Goal: Ask a question: Seek information or help from site administrators or community

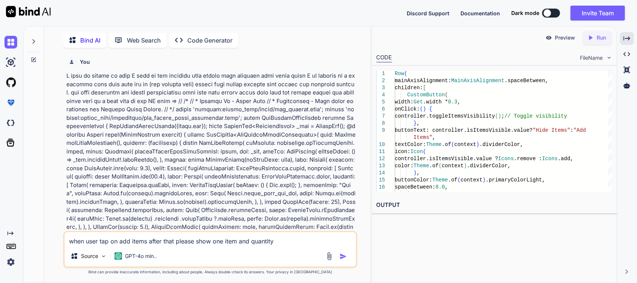
scroll to position [13742, 0]
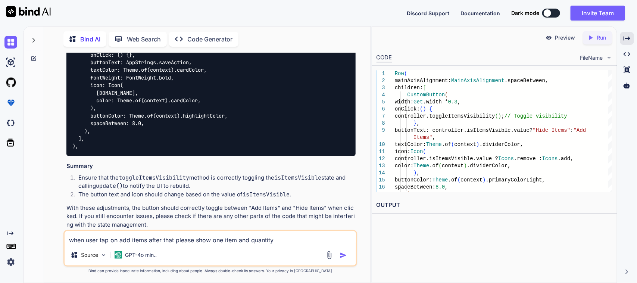
type textarea "x"
type textarea "when user tap on add items after that please show one item and quantity f"
type textarea "x"
type textarea "when user tap on add items after that please show one item and quantity fi"
type textarea "x"
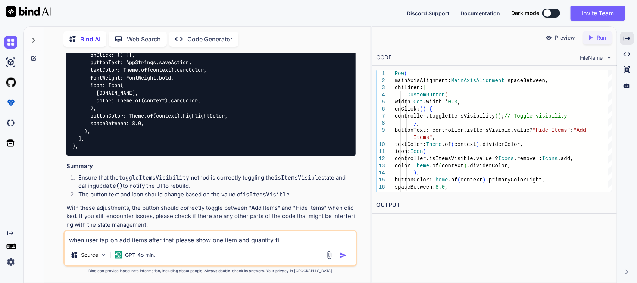
type textarea "when user tap on add items after that please show one item and quantity fil"
type textarea "x"
type textarea "when user tap on add items after that please show one item and quantity file"
type textarea "x"
type textarea "when user tap on add items after that please show one item and quantity filed"
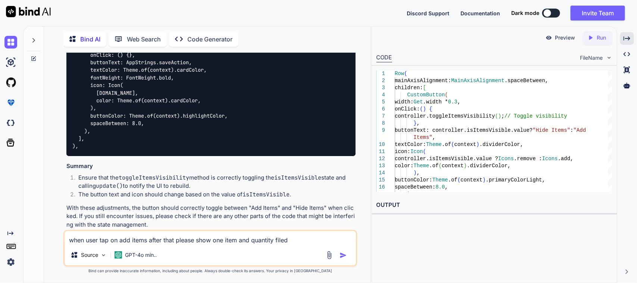
type textarea "x"
type textarea "when user tap on add items after that please show one item and quantity filed"
type textarea "x"
type textarea "when user tap on add items after that please show one item and quantity filed"
type textarea "x"
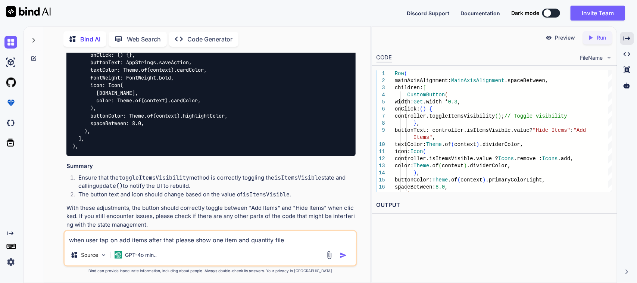
type textarea "when user tap on add items after that please show one item and quantity fil"
type textarea "x"
type textarea "when user tap on add items after that please show one item and quantity fi"
type textarea "x"
type textarea "when user tap on add items after that please show one item and quantity f"
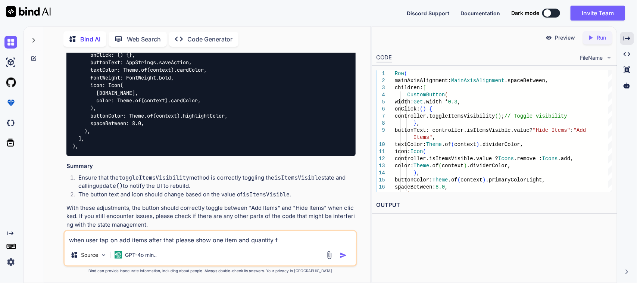
type textarea "x"
type textarea "when user tap on add items after that please show one item and quantity"
type textarea "x"
type textarea "when user tap on add items after that please show one item and quantity"
type textarea "x"
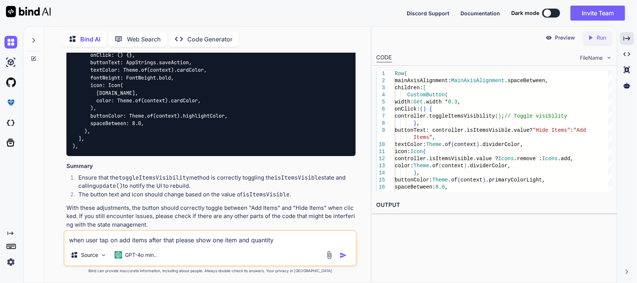
type textarea "when user tap on add items after that please show one item and quantit"
type textarea "x"
type textarea "when user tap on add items after that please show one item and quanti"
type textarea "x"
type textarea "when user tap on add items after that please show one item and quant"
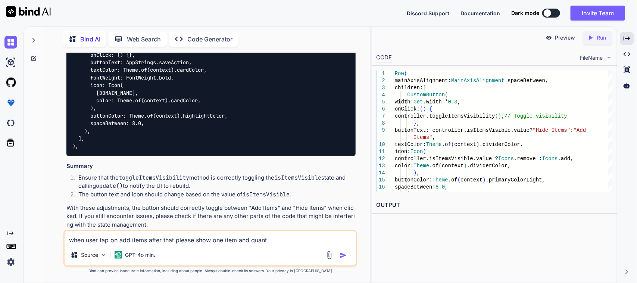
type textarea "x"
type textarea "when user tap on add items after that please show one item and [PERSON_NAME]"
type textarea "x"
type textarea "when user tap on add items after that please show one item and qua"
type textarea "x"
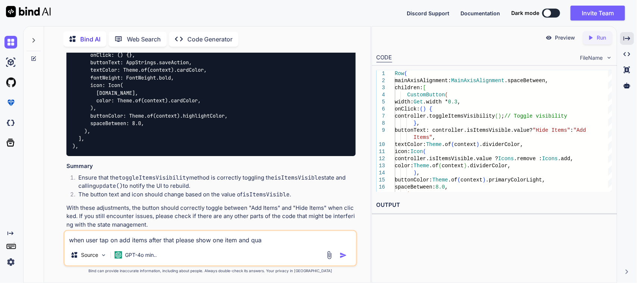
type textarea "when user tap on add items after that please show one item and qu"
type textarea "x"
type textarea "when user tap on add items after that please show one item and q"
type textarea "x"
type textarea "when user tap on add items after that please show one item and"
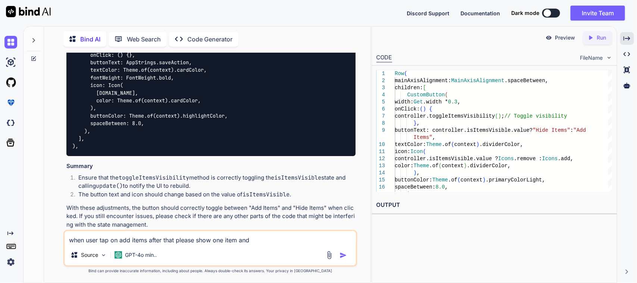
type textarea "x"
type textarea "when user tap on add items after that please show one item and"
type textarea "x"
type textarea "when user tap on add items after that please show one item an"
type textarea "x"
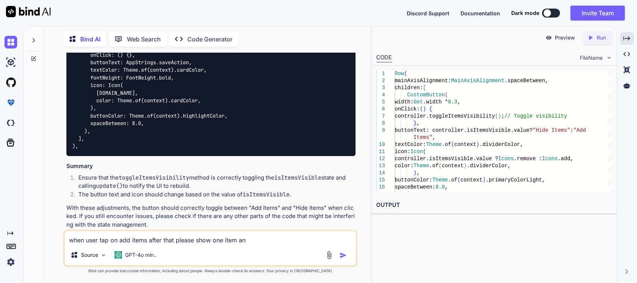
type textarea "when user tap on add items after that please show one item a"
type textarea "x"
type textarea "when user tap on add items after that please show one item"
type textarea "x"
type textarea "when user tap on add items after that please show one item"
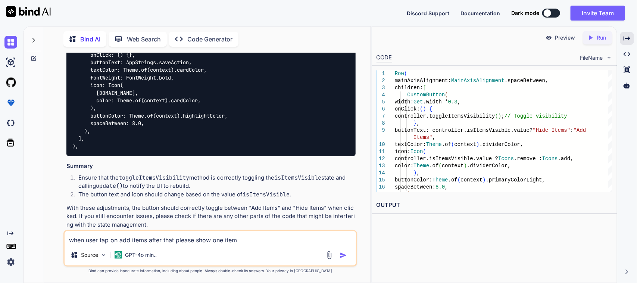
type textarea "x"
type textarea "when user tap on add items after that please show one item,"
type textarea "x"
type textarea "when user tap on add items after that please show one item,q"
type textarea "x"
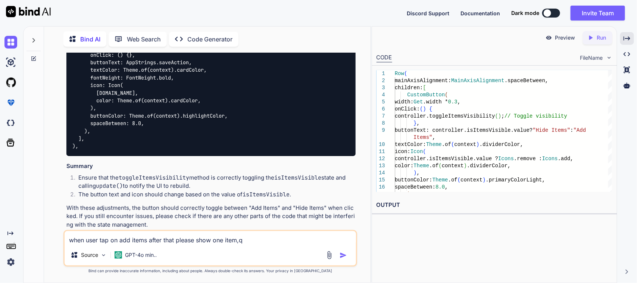
type textarea "when user tap on add items after that please show one item,qu"
type textarea "x"
type textarea "when user tap on add items after that please show one item,qua"
type textarea "x"
type textarea "when user tap on add items after that please show one item,quan"
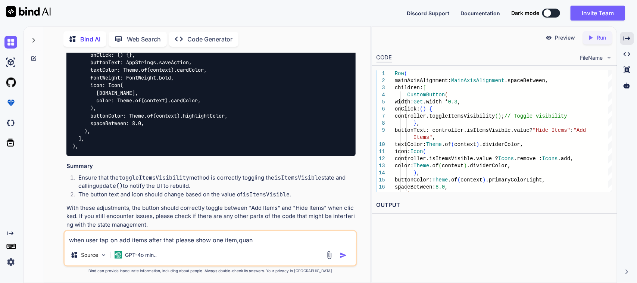
type textarea "x"
type textarea "when user tap on add items after that please show one item,quant"
type textarea "x"
type textarea "when user tap on add items after that please show one item,quanti"
type textarea "x"
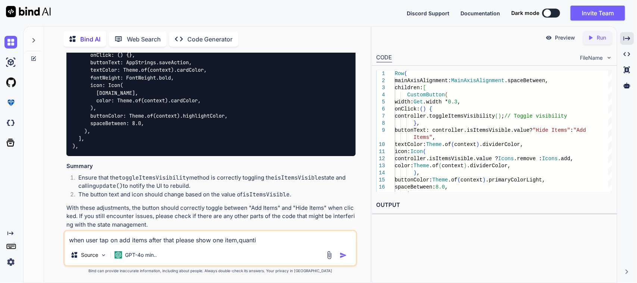
type textarea "when user tap on add items after that please show one item,quantit"
type textarea "x"
type textarea "when user tap on add items after that please show one item,quantity"
type textarea "x"
type textarea "when user tap on add items after that please show one item,quantity"
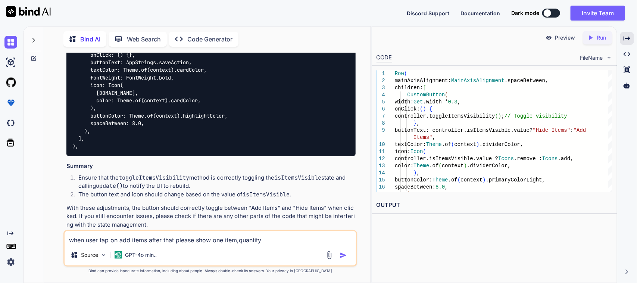
type textarea "x"
type textarea "when user tap on add items after that please show one item,quantity a"
type textarea "x"
type textarea "when user tap on add items after that please show one item,quantity an"
type textarea "x"
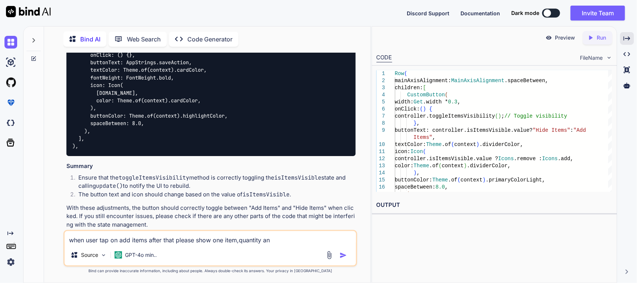
type textarea "when user tap on add items after that please show one item, quantity an"
type textarea "x"
type textarea "when user tap on add items after that please show one item, quantity [PERSON_NA…"
type textarea "x"
type textarea "when user tap on add items after that please show one item, quantity annd"
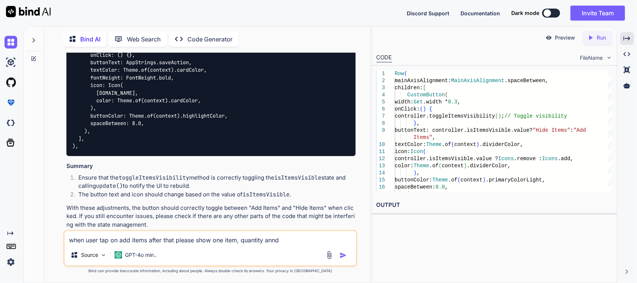
type textarea "x"
type textarea "when user tap on add items after that please show one item, quantity annd"
type textarea "x"
type textarea "when user tap on add items after that please show one item, quantity annd d"
type textarea "x"
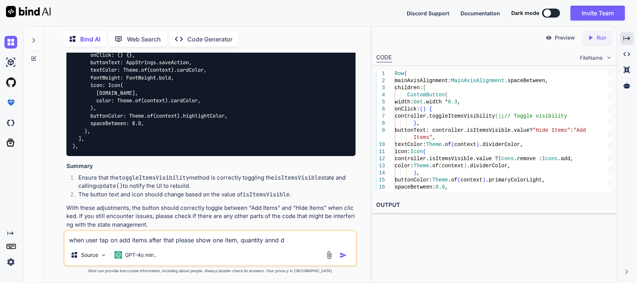
type textarea "when user tap on add items after that please show one item, quantity annd de"
type textarea "x"
type textarea "when user tap on add items after that please show one item, quantity annd del"
type textarea "x"
type textarea "when user tap on add items after that please show one item, quantity annd dele"
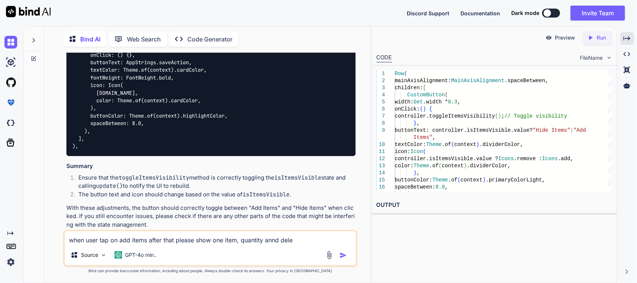
type textarea "x"
type textarea "when user tap on add items after that please show one item, quantity annd delet"
type textarea "x"
type textarea "when user tap on add items after that please show one item, quantity annd delete"
type textarea "x"
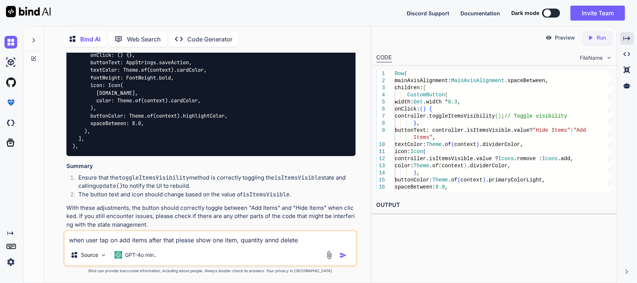
type textarea "when user tap on add items after that please show one item, quantity annd delet"
type textarea "x"
type textarea "when user tap on add items after that please show one item, quantity annd dele"
type textarea "x"
type textarea "when user tap on add items after that please show one item, quantity annd del"
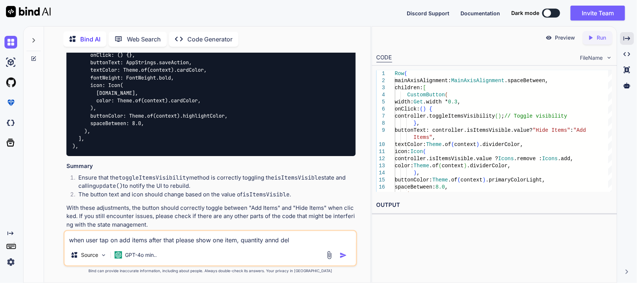
type textarea "x"
type textarea "when user tap on add items after that please show one item, quantity annd de"
type textarea "x"
type textarea "when user tap on add items after that please show one item, quantity annd d"
type textarea "x"
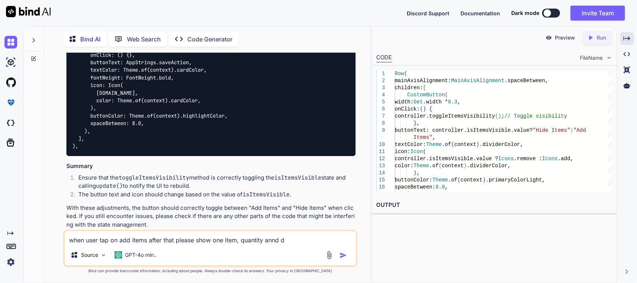
type textarea "when user tap on add items after that please show one item, quantity annd"
type textarea "x"
type textarea "when user tap on add items after that please show one item, quantity annd"
type textarea "x"
type textarea "when user tap on add items after that please show one item, quantity [PERSON_NA…"
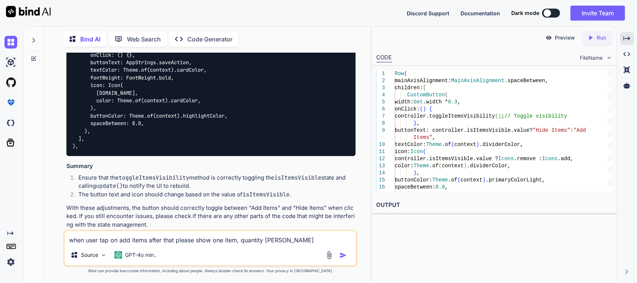
type textarea "x"
type textarea "when user tap on add items after that please show one item, quantity an"
type textarea "x"
type textarea "when user tap on add items after that please show one item, quantity and"
type textarea "x"
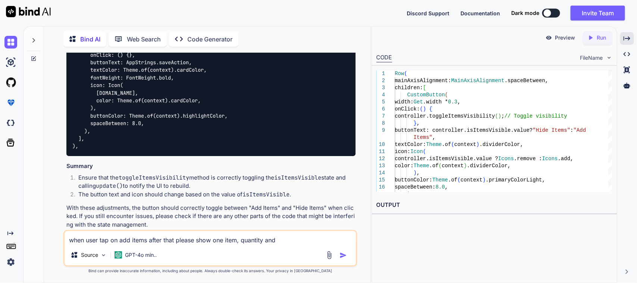
type textarea "when user tap on add items after that please show one item, quantity and"
type textarea "x"
type textarea "when user tap on add items after that please show one item, quantity and d"
type textarea "x"
type textarea "when user tap on add items after that please show one item, quantity and de"
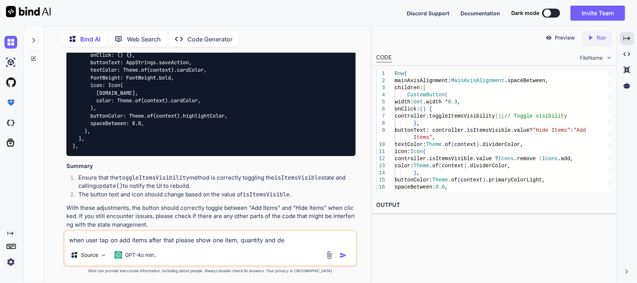
type textarea "x"
type textarea "when user tap on add items after that please show one item, quantity and del"
type textarea "x"
type textarea "when user tap on add items after that please show one item, quantity and dele"
type textarea "x"
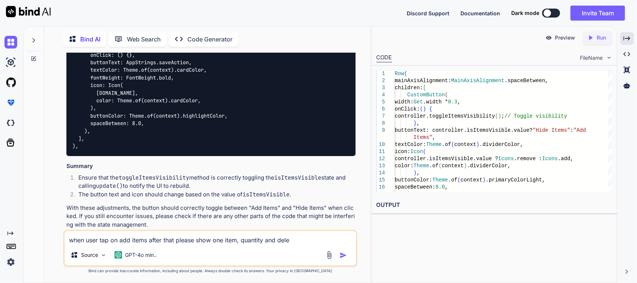
type textarea "when user tap on add items after that please show one item, quantity and delet"
type textarea "x"
type textarea "when user tap on add items after that please show one item, quantity and delete"
type textarea "x"
type textarea "when user tap on add items after that please show one item, quantity and delete"
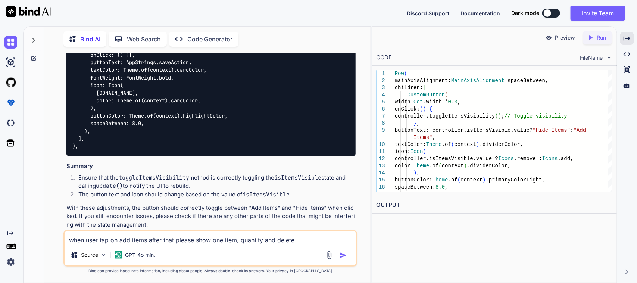
type textarea "x"
type textarea "when user tap on add items after that please show one item, quantity and delete…"
type textarea "x"
type textarea "when user tap on add items after that please show one item, quantity and delete…"
type textarea "x"
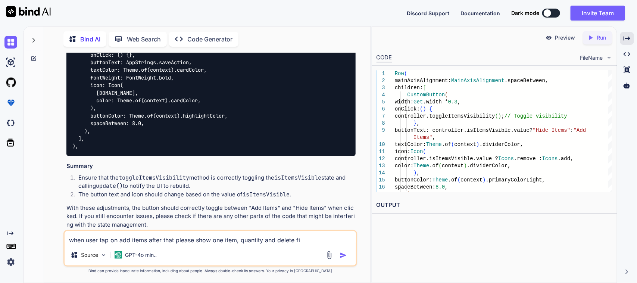
type textarea "when user tap on add items after that please show one item, quantity and delete…"
type textarea "x"
type textarea "when user tap on add items after that please show one item, quantity and delete…"
type textarea "x"
type textarea "when user tap on add items after that please show one item, quantity and delete…"
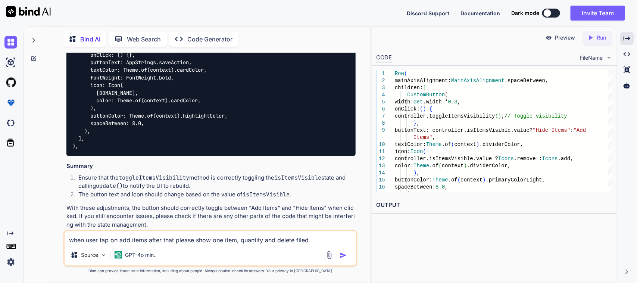
type textarea "x"
type textarea "when user tap on add items after that please show one item, quantity and delete…"
type textarea "x"
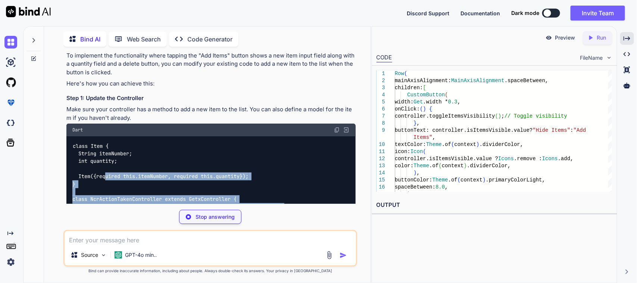
scroll to position [13975, 0]
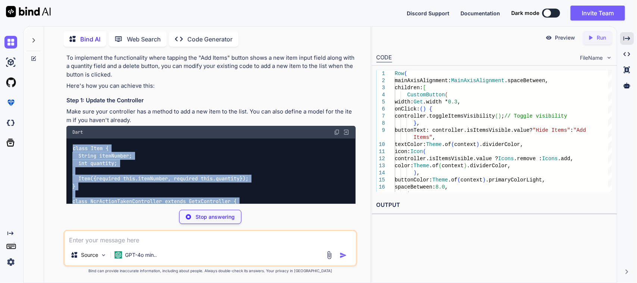
drag, startPoint x: 99, startPoint y: 184, endPoint x: 70, endPoint y: 136, distance: 55.8
click at [70, 138] on div "class Item { String itemNumber; int quantity; Item({required this.itemNumber, r…" at bounding box center [210, 250] width 289 height 225
copy code "class Item { String itemNumber; int quantity; Item({required this.itemNumber, r…"
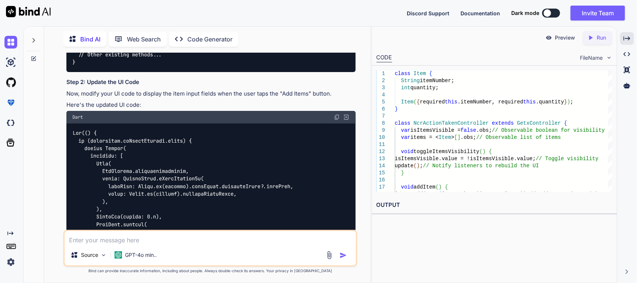
scroll to position [14301, 0]
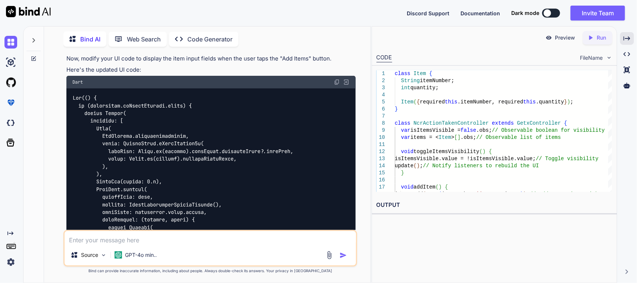
click at [336, 79] on img at bounding box center [337, 82] width 6 height 6
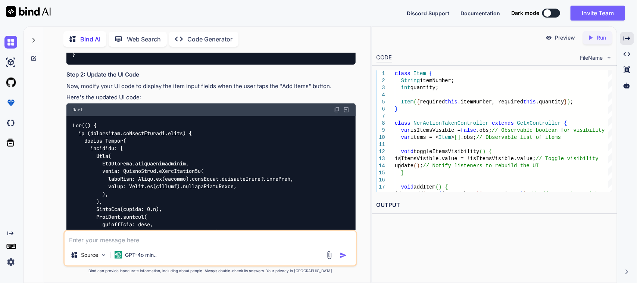
scroll to position [14275, 0]
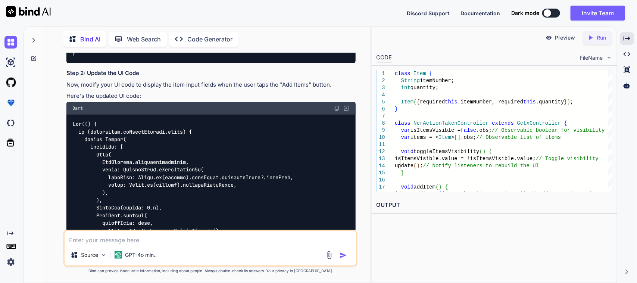
click at [336, 105] on img at bounding box center [337, 108] width 6 height 6
click at [103, 241] on textarea at bounding box center [211, 237] width 292 height 13
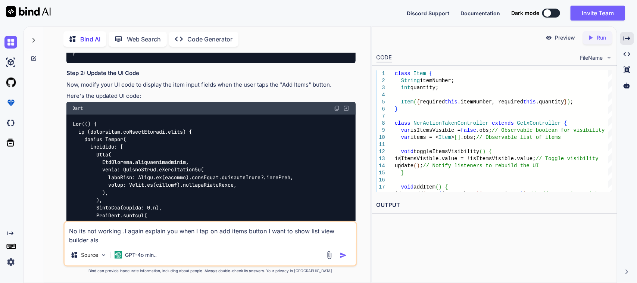
type textarea "No its not working .I again explain you when I tap on add items button I want t…"
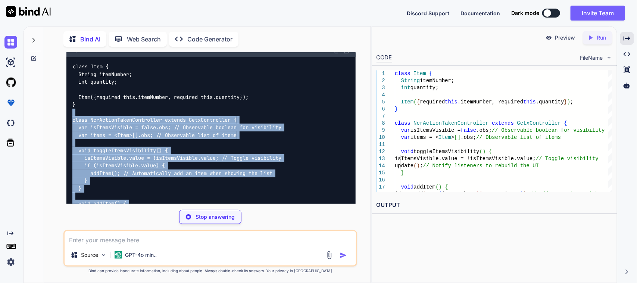
scroll to position [15307, 0]
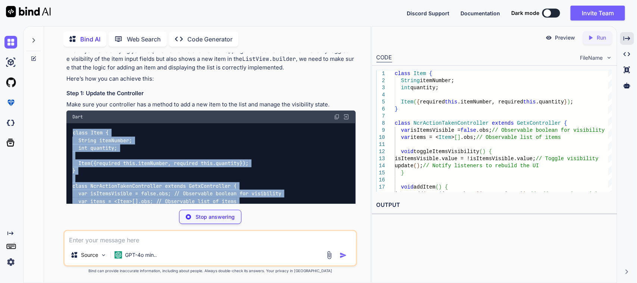
drag, startPoint x: 100, startPoint y: 137, endPoint x: 54, endPoint y: 122, distance: 47.8
click at [54, 122] on div "You Bind AI To implement the functionality you described, we need to modify bot…" at bounding box center [210, 168] width 320 height 230
copy code "class Item { String itemNumber; int quantity; Item({required this.itemNumber, r…"
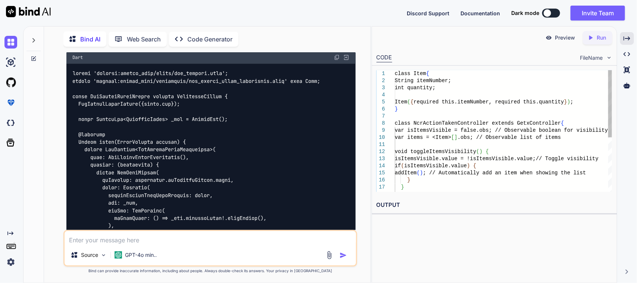
scroll to position [15547, 0]
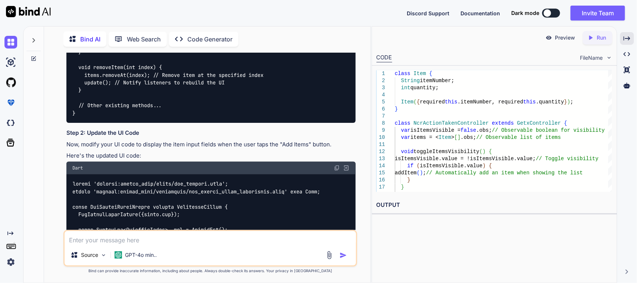
click at [333, 162] on div "Dart" at bounding box center [210, 168] width 289 height 13
click at [335, 165] on img at bounding box center [337, 168] width 6 height 6
click at [126, 241] on textarea at bounding box center [211, 237] width 292 height 13
type textarea "P"
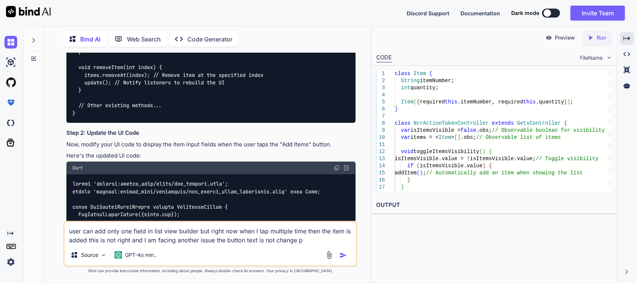
type textarea "user can add only one field in list view builder but right now when I tap multi…"
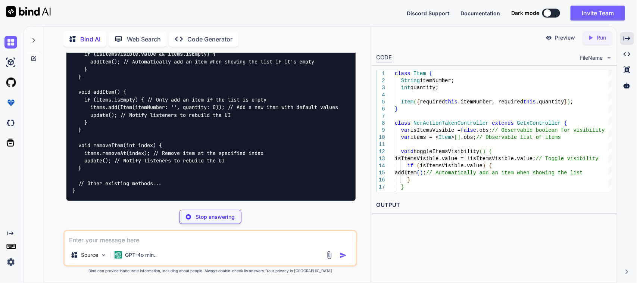
scroll to position [17923, 0]
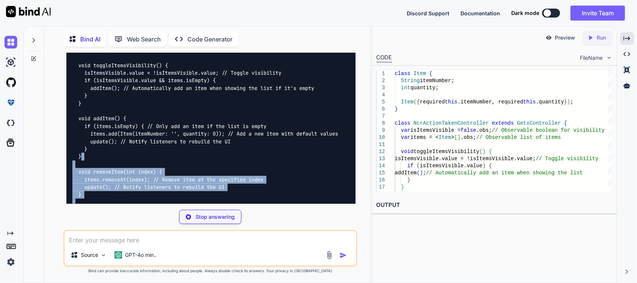
drag, startPoint x: 94, startPoint y: 164, endPoint x: 98, endPoint y: 153, distance: 12.1
click at [98, 153] on div "class NcrActionTakenController extends GetxController { var isItemsVisible = fa…" at bounding box center [210, 126] width 289 height 202
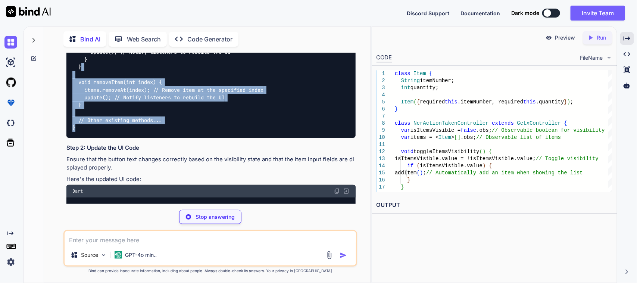
scroll to position [17969, 0]
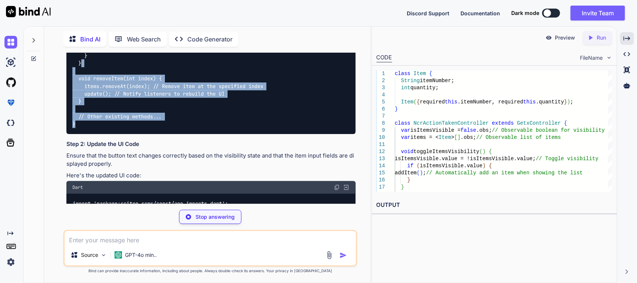
click at [109, 106] on div "class NcrActionTakenController extends GetxController { var isItemsVisible = fa…" at bounding box center [210, 33] width 289 height 202
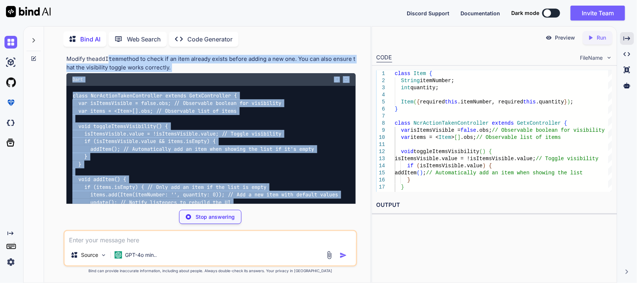
scroll to position [17783, 0]
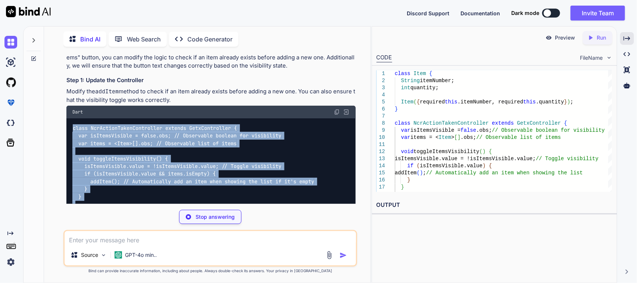
drag, startPoint x: 110, startPoint y: 101, endPoint x: 73, endPoint y: 123, distance: 43.0
click at [73, 123] on div "class NcrActionTakenController extends GetxController { var isItemsVisible = fa…" at bounding box center [210, 219] width 289 height 202
copy code "class NcrActionTakenController extends GetxController { var isItemsVisible = fa…"
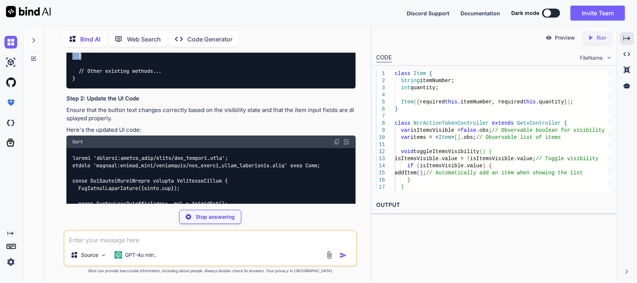
scroll to position [18043, 0]
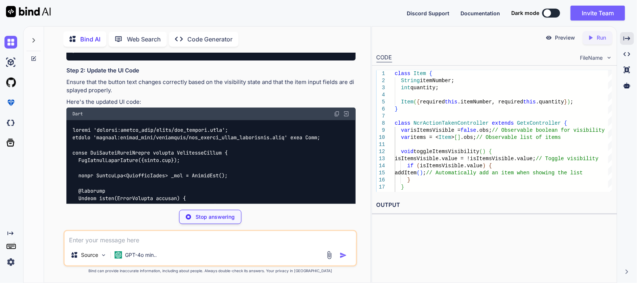
click at [336, 111] on img at bounding box center [337, 114] width 6 height 6
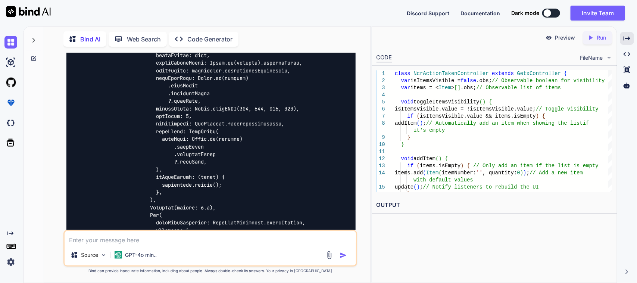
scroll to position [18789, 0]
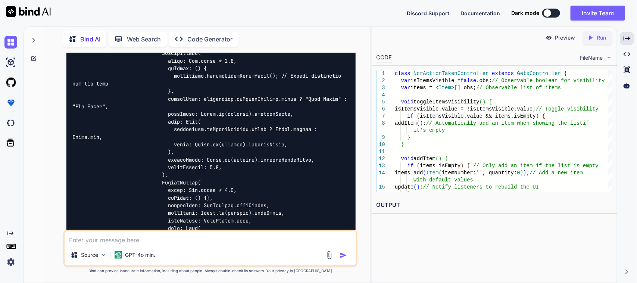
click at [129, 239] on textarea at bounding box center [211, 237] width 292 height 13
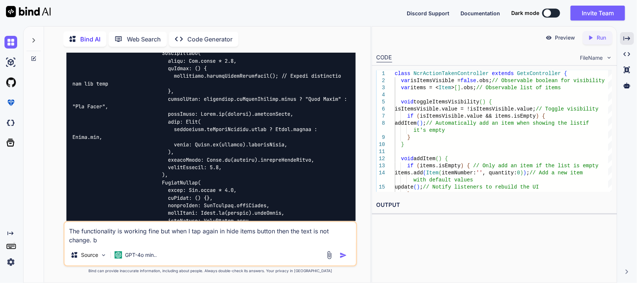
type textarea "The functionality is working fine but when I tap again in hide items button the…"
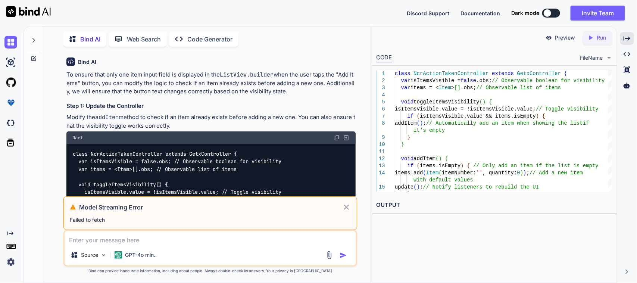
scroll to position [17753, 0]
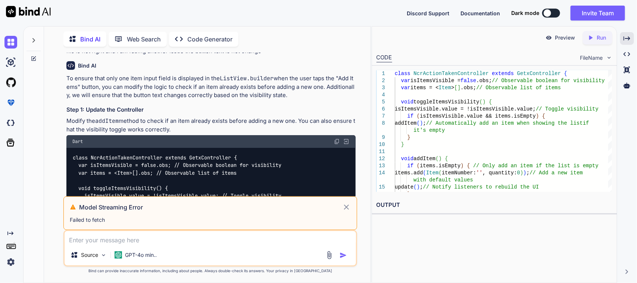
click at [346, 208] on icon at bounding box center [346, 207] width 9 height 9
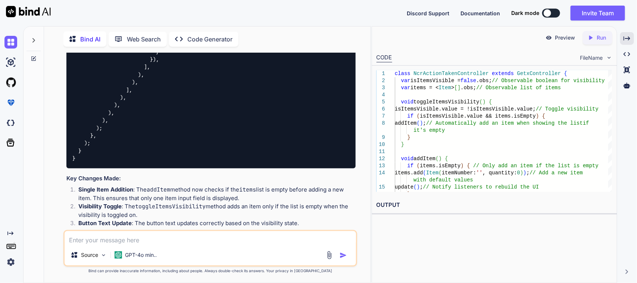
scroll to position [20017, 0]
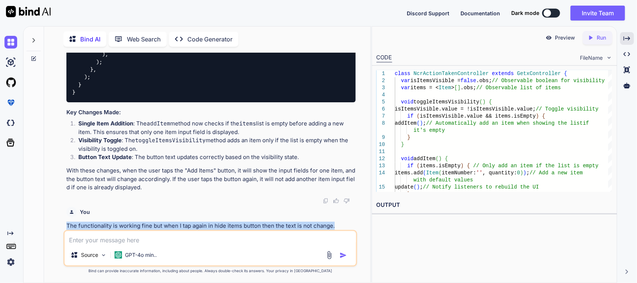
drag, startPoint x: 342, startPoint y: 223, endPoint x: 67, endPoint y: 219, distance: 274.9
click at [67, 219] on div "You The functionality is working fine but when I tap again in hide items button…" at bounding box center [210, 217] width 289 height 26
copy p "The functionality is working fine but when I tap again in hide items button the…"
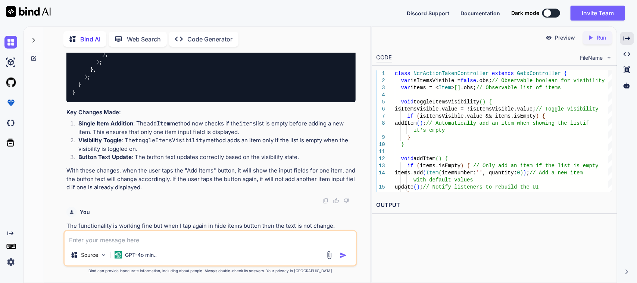
click at [119, 240] on textarea at bounding box center [211, 237] width 292 height 13
paste textarea "The functionality is working fine but when I tap again in hide items button the…"
type textarea "The functionality is working fine but when I tap again in hide items button the…"
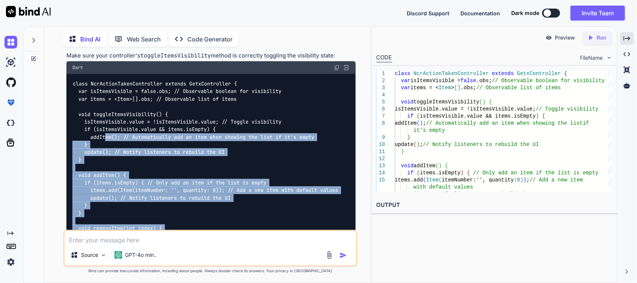
scroll to position [20252, 0]
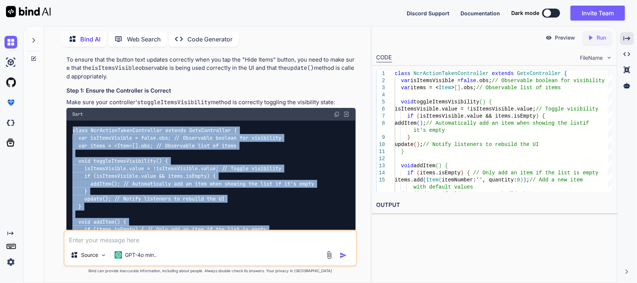
drag, startPoint x: 105, startPoint y: 164, endPoint x: 67, endPoint y: 137, distance: 46.7
click at [67, 137] on div "class NcrActionTakenController extends GetxController { var isItemsVisible = fa…" at bounding box center [210, 225] width 289 height 210
copy code "class NcrActionTakenController extends GetxController { var isItemsVisible = fa…"
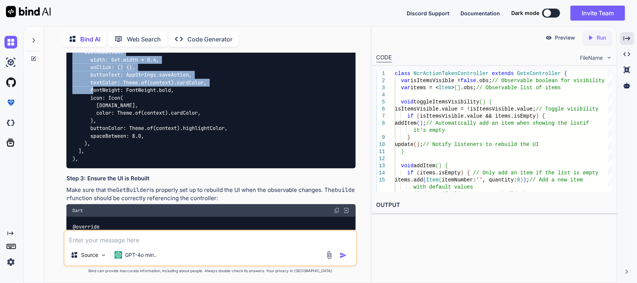
scroll to position [20718, 0]
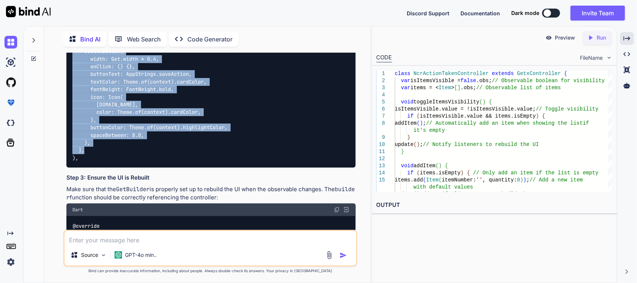
drag, startPoint x: 72, startPoint y: 66, endPoint x: 93, endPoint y: 161, distance: 97.5
click at [93, 161] on div "Row( mainAxisAlignment: MainAxisAlignment.spaceBetween, children: [ CustomButto…" at bounding box center [210, 40] width 289 height 256
copy code "Row( mainAxisAlignment: MainAxisAlignment.spaceBetween, children: [ CustomButto…"
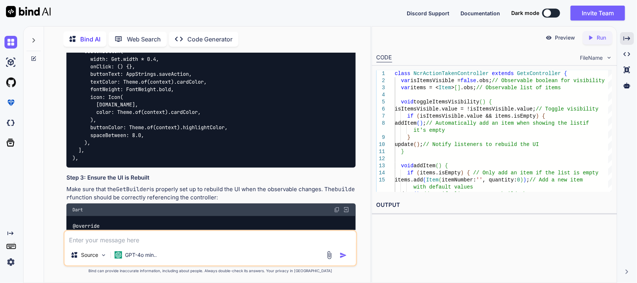
click at [142, 241] on textarea at bounding box center [211, 237] width 292 height 13
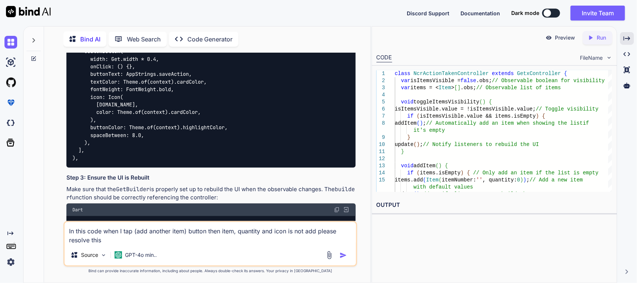
type textarea "In this code when I tap (add another item) button then item, quantity and icon …"
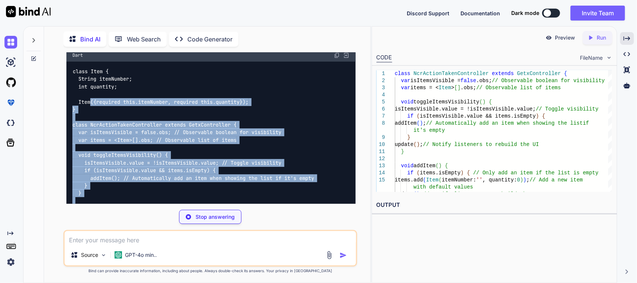
scroll to position [21163, 0]
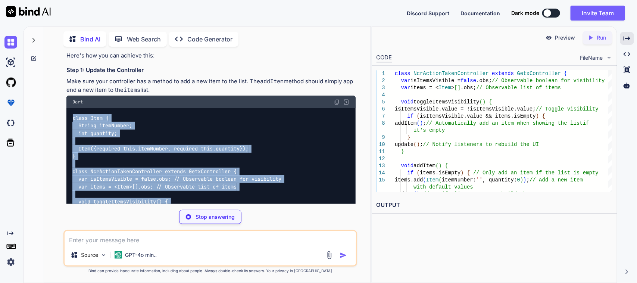
drag, startPoint x: 90, startPoint y: 132, endPoint x: 69, endPoint y: 117, distance: 24.6
click at [69, 117] on div "class Item { String itemNumber; int quantity; Item({required this.itemNumber, r…" at bounding box center [210, 228] width 289 height 240
copy code "class Item { String itemNumber; int quantity; Item({required this.itemNumber, r…"
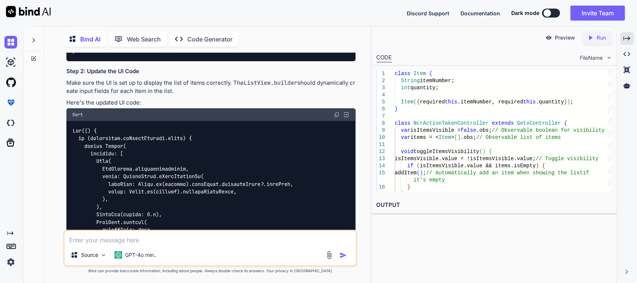
scroll to position [21443, 0]
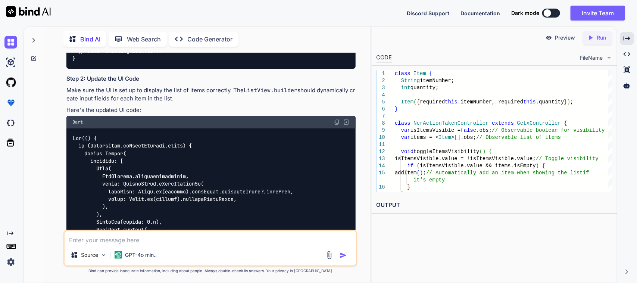
click at [338, 125] on img at bounding box center [337, 122] width 6 height 6
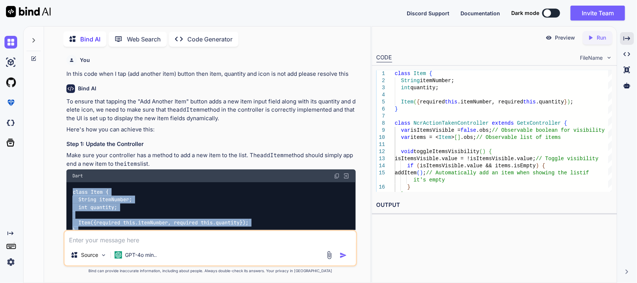
scroll to position [21070, 0]
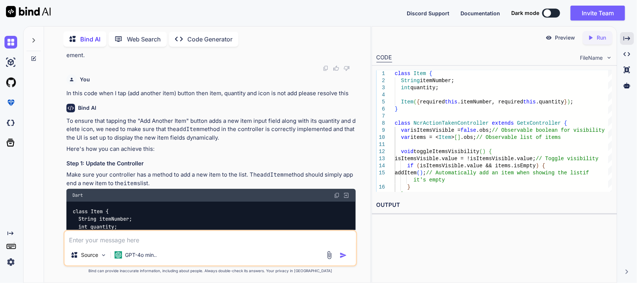
click at [136, 179] on p "Make sure your controller has a method to add a new item to the list. The addIt…" at bounding box center [210, 178] width 289 height 17
click at [140, 236] on textarea at bounding box center [211, 237] width 292 height 13
drag, startPoint x: 146, startPoint y: 236, endPoint x: 176, endPoint y: 232, distance: 30.5
click at [147, 236] on textarea at bounding box center [211, 237] width 292 height 13
click at [232, 239] on textarea "My this custom button is not working properly when user tap on" at bounding box center [211, 237] width 292 height 13
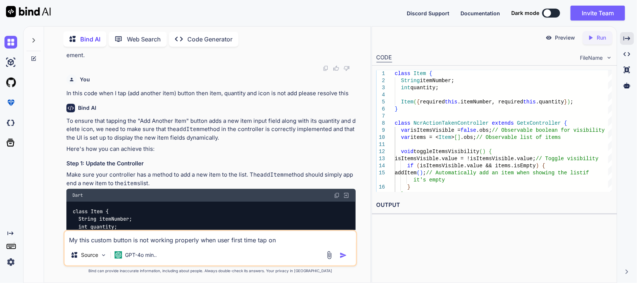
click at [288, 236] on textarea "My this custom button is not working properly when user first time tap on" at bounding box center [211, 237] width 292 height 13
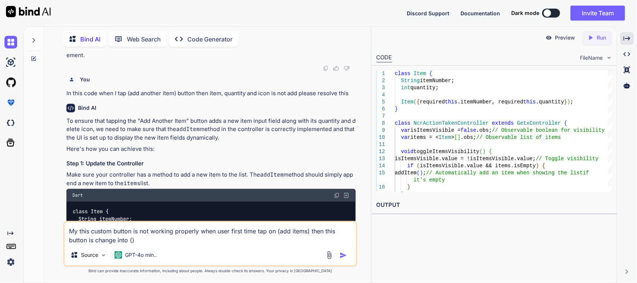
drag, startPoint x: 79, startPoint y: 233, endPoint x: 58, endPoint y: 232, distance: 21.3
click at [58, 232] on div "You Bind AI To implement the functionality you described, we need to modify bot…" at bounding box center [210, 168] width 320 height 230
paste textarea "CustomButton( width: Get.width * 0.3, onClick: () { controller.toggleItemsVisib…"
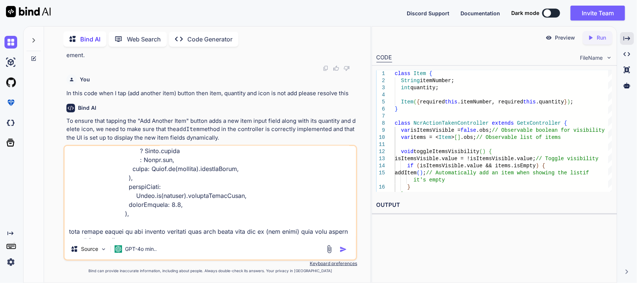
scroll to position [109, 0]
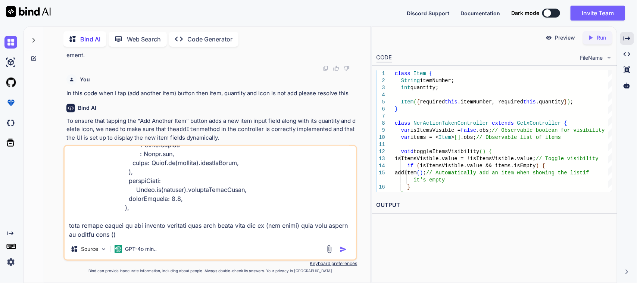
click at [134, 234] on textarea at bounding box center [211, 192] width 292 height 93
click at [111, 233] on textarea at bounding box center [211, 192] width 292 height 93
click at [111, 232] on textarea at bounding box center [211, 192] width 292 height 93
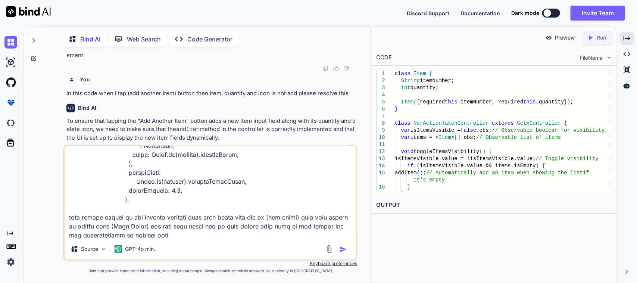
type textarea "CustomButton( width: Get.width * 0.3, onClick: () { controller.toggleItemsVisib…"
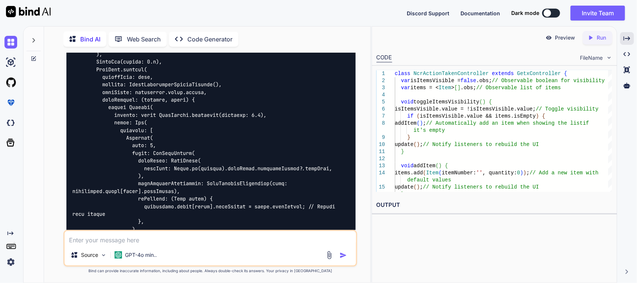
scroll to position [21453, 0]
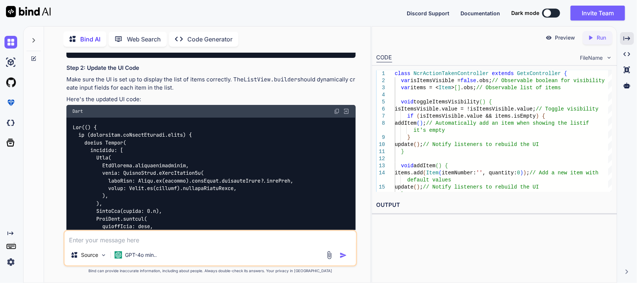
click at [170, 239] on textarea at bounding box center [211, 237] width 292 height 13
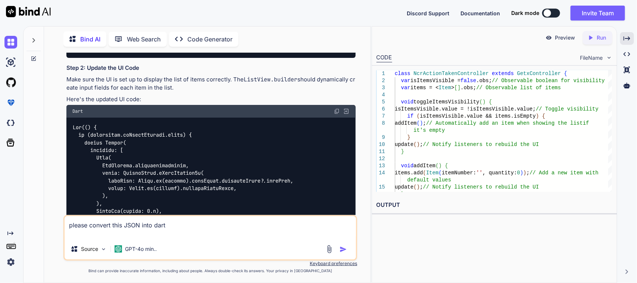
paste textarea "[ { "id": 5, "ncr_log": 92, "disposition_action": "CHECKING", "created_by": { "…"
type textarea "please convert this JSON into dart [ { "id": 5, "ncr_log": 92, "disposition_act…"
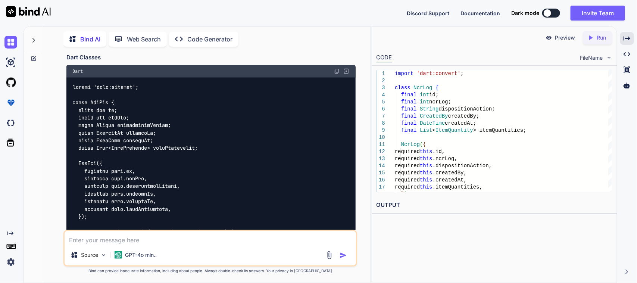
scroll to position [23396, 0]
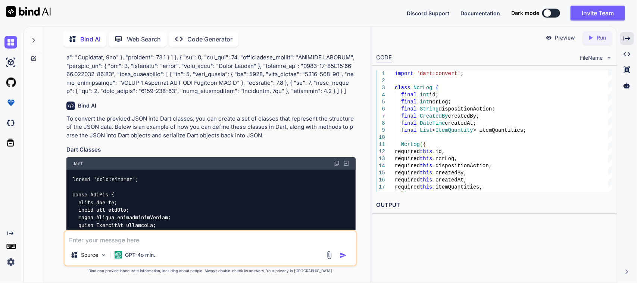
click at [338, 166] on img at bounding box center [337, 163] width 6 height 6
